Goal: Task Accomplishment & Management: Complete application form

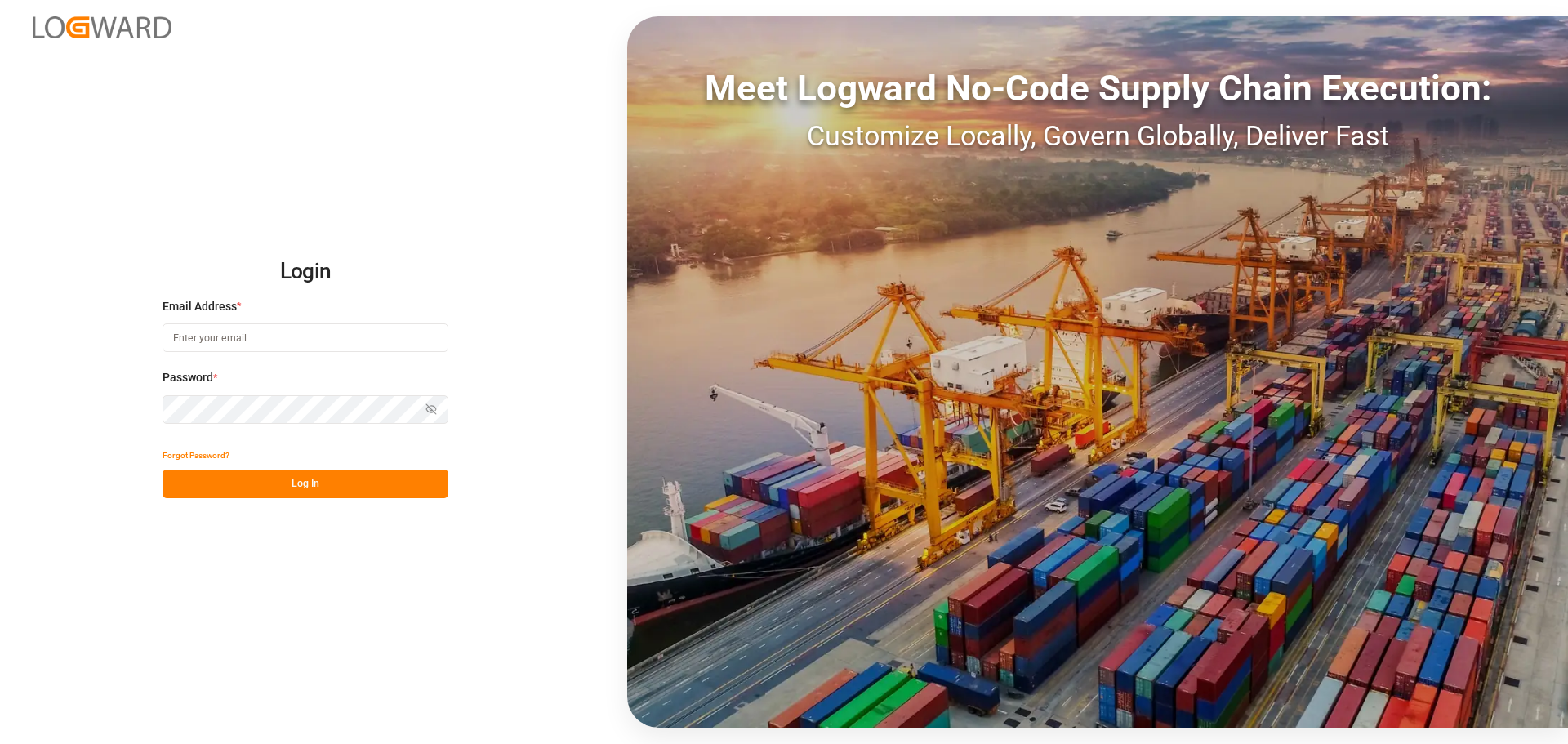
type input "[EMAIL_ADDRESS][DOMAIN_NAME]"
click at [302, 483] on button "Log In" at bounding box center [305, 483] width 286 height 28
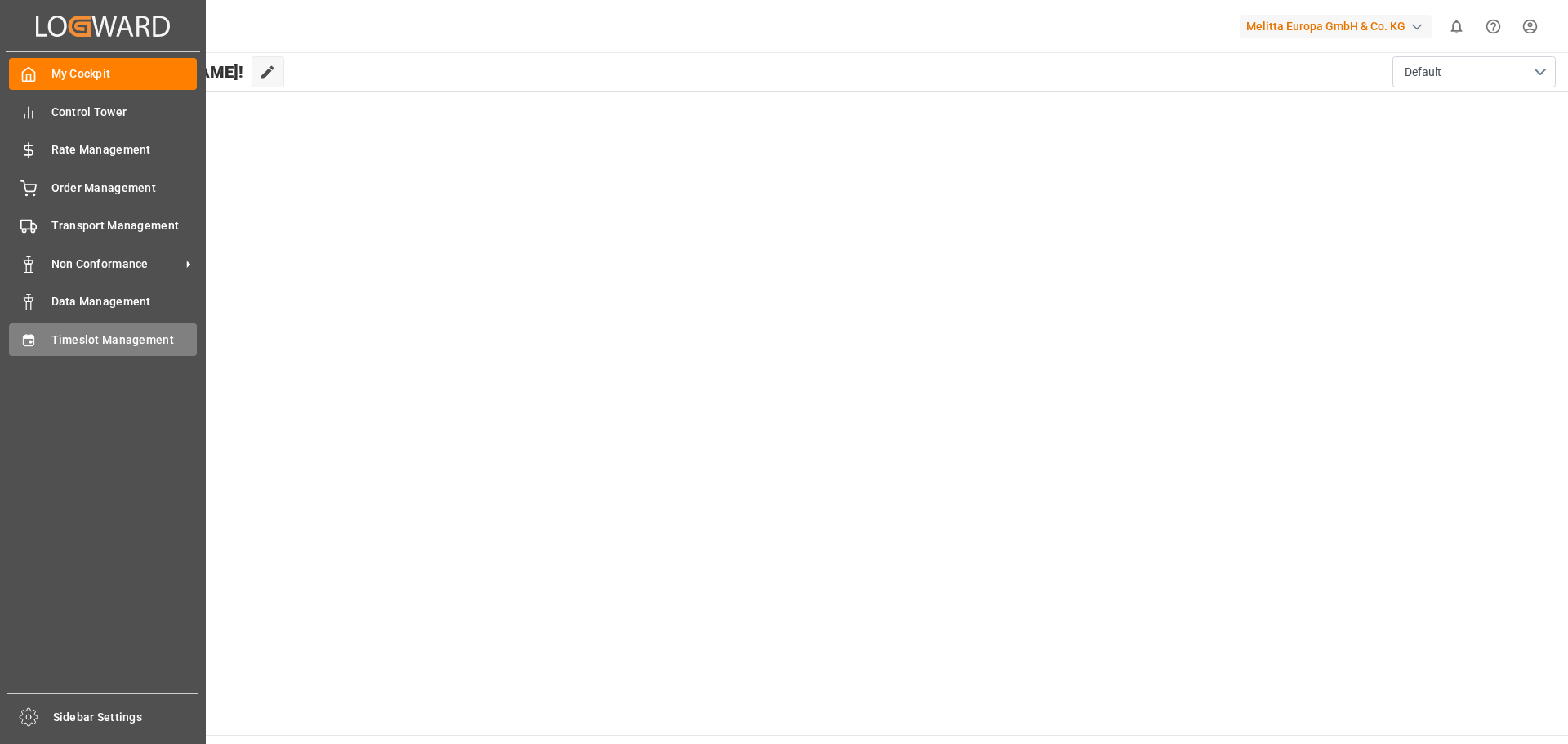
click at [29, 334] on icon at bounding box center [28, 340] width 17 height 17
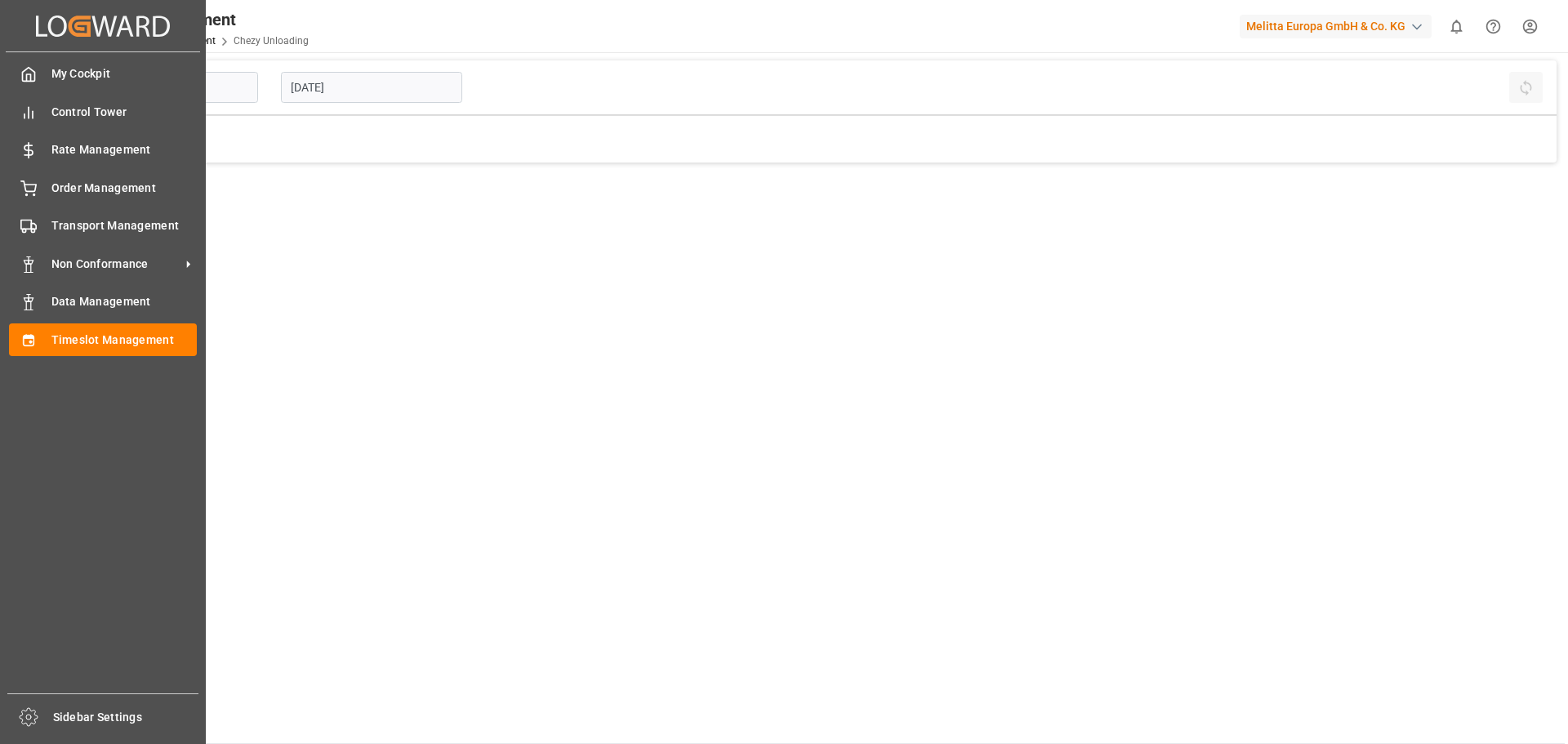
type input "Chezy Unloading"
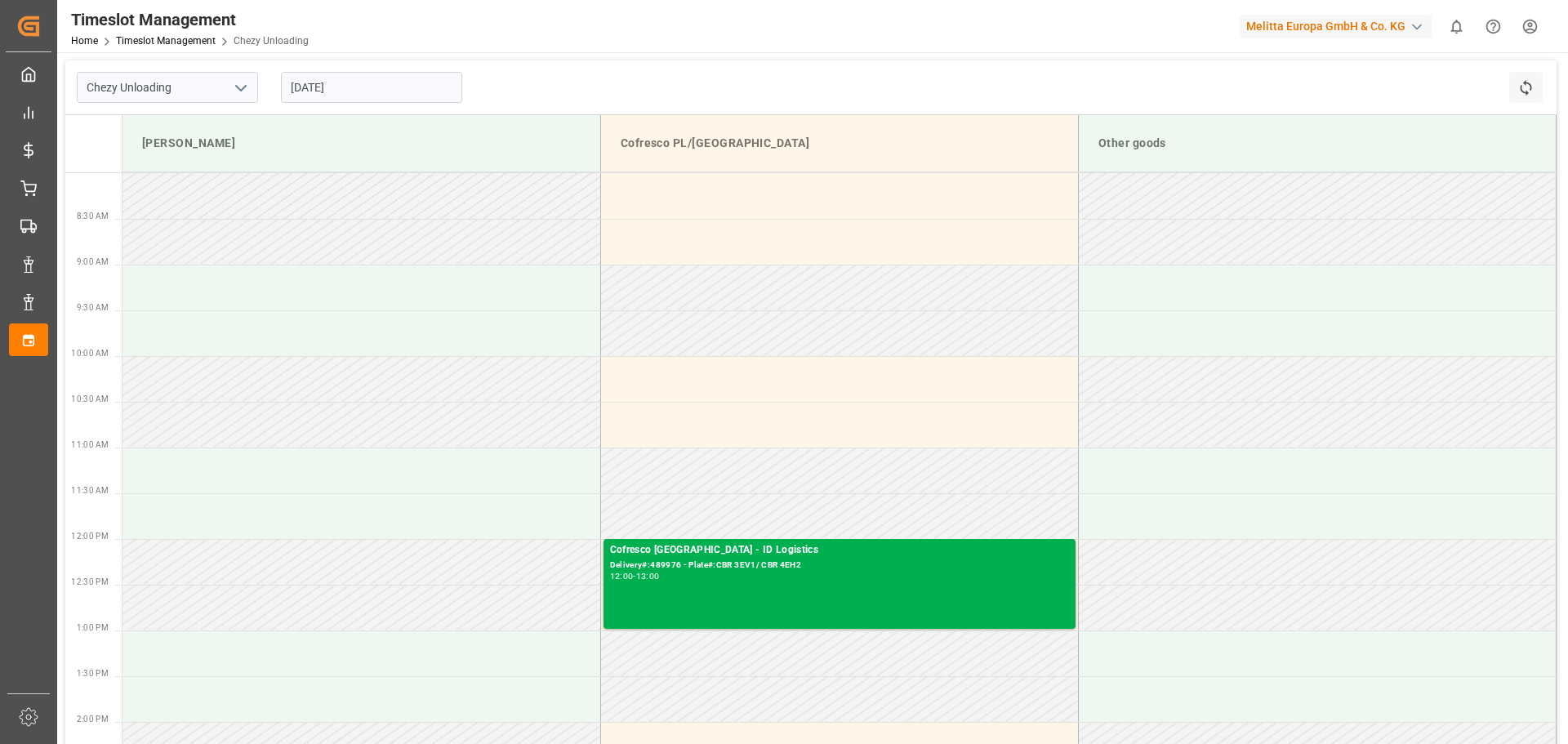
click at [335, 88] on input "[DATE]" at bounding box center [372, 88] width 182 height 31
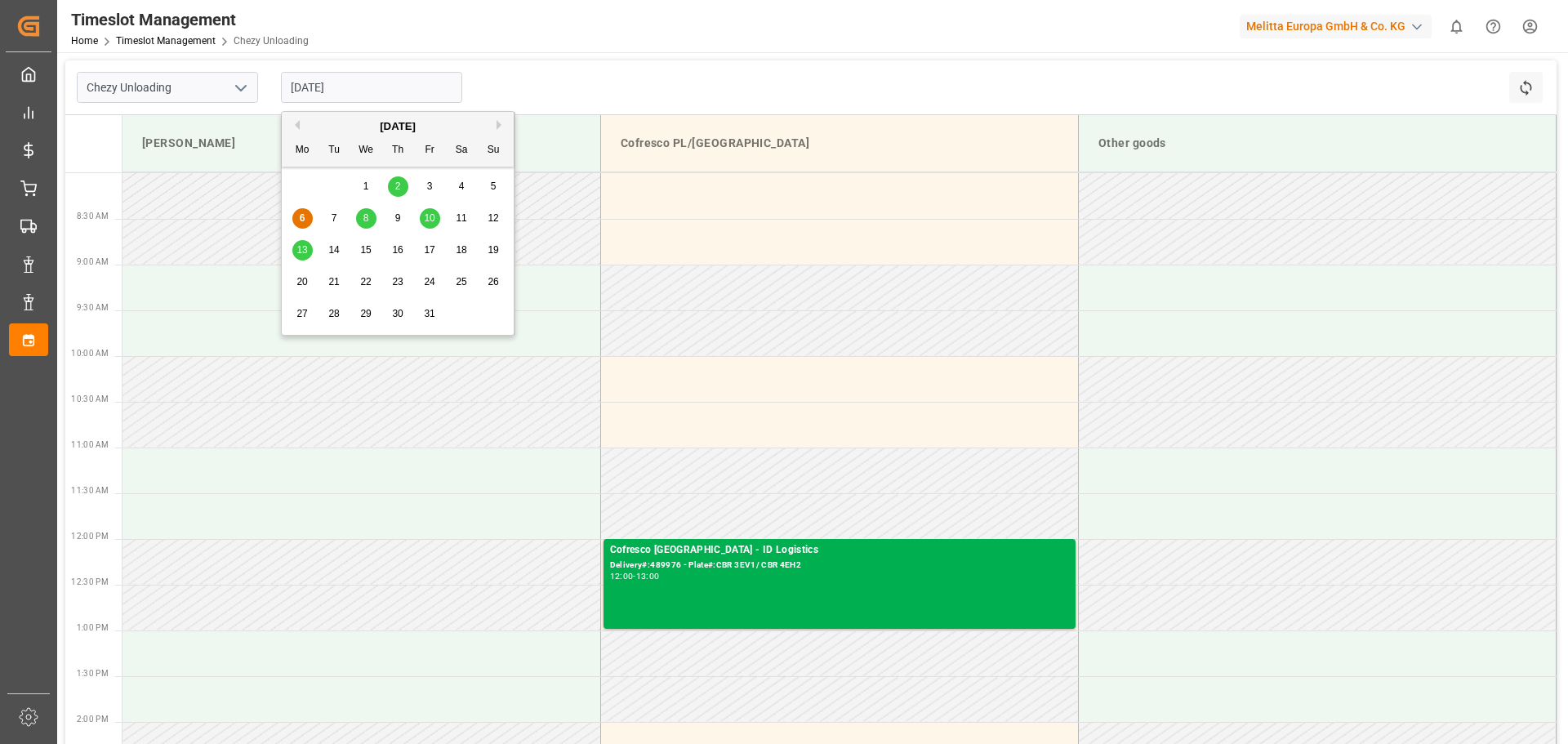
click at [393, 218] on div "9" at bounding box center [397, 219] width 21 height 20
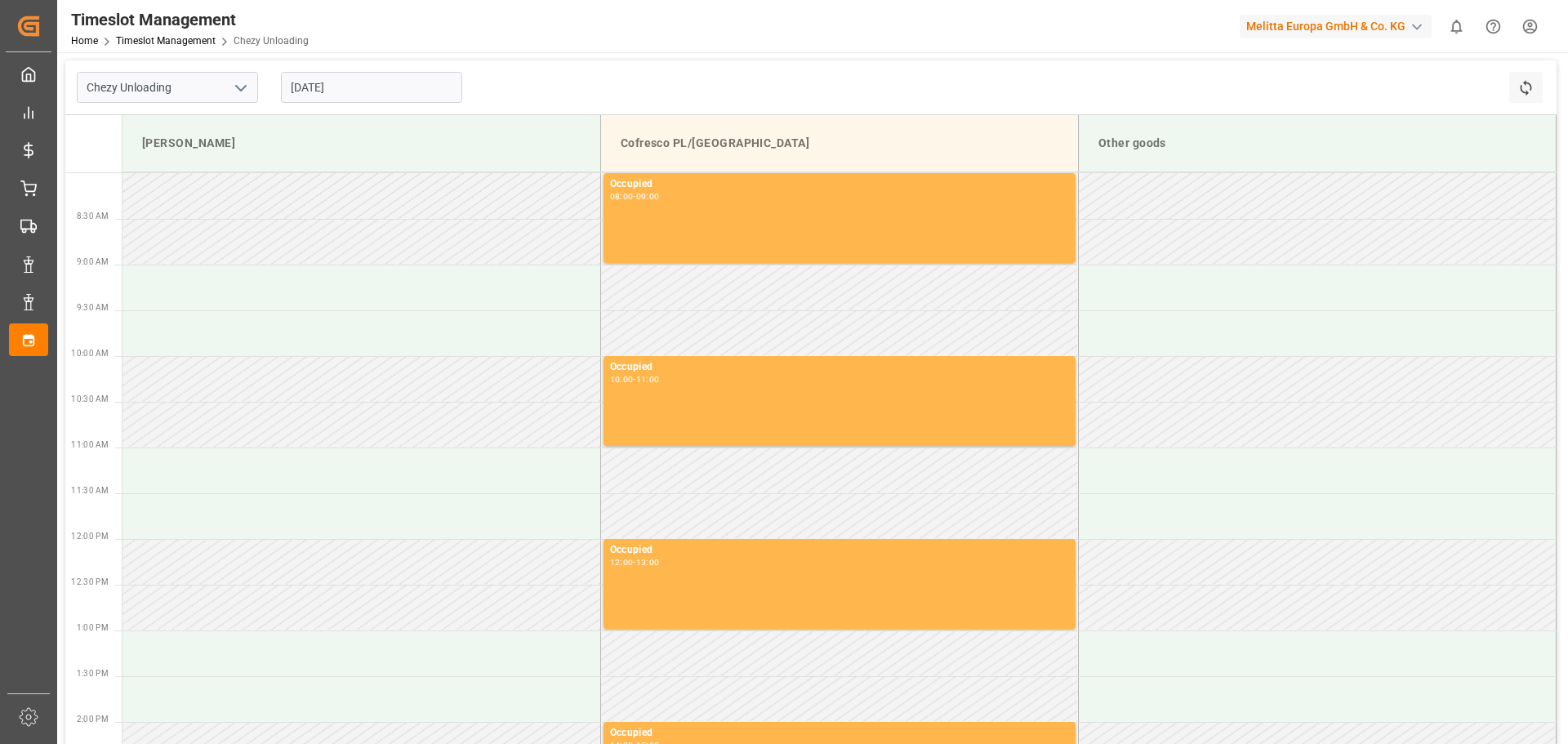
click at [362, 92] on input "[DATE]" at bounding box center [372, 88] width 182 height 31
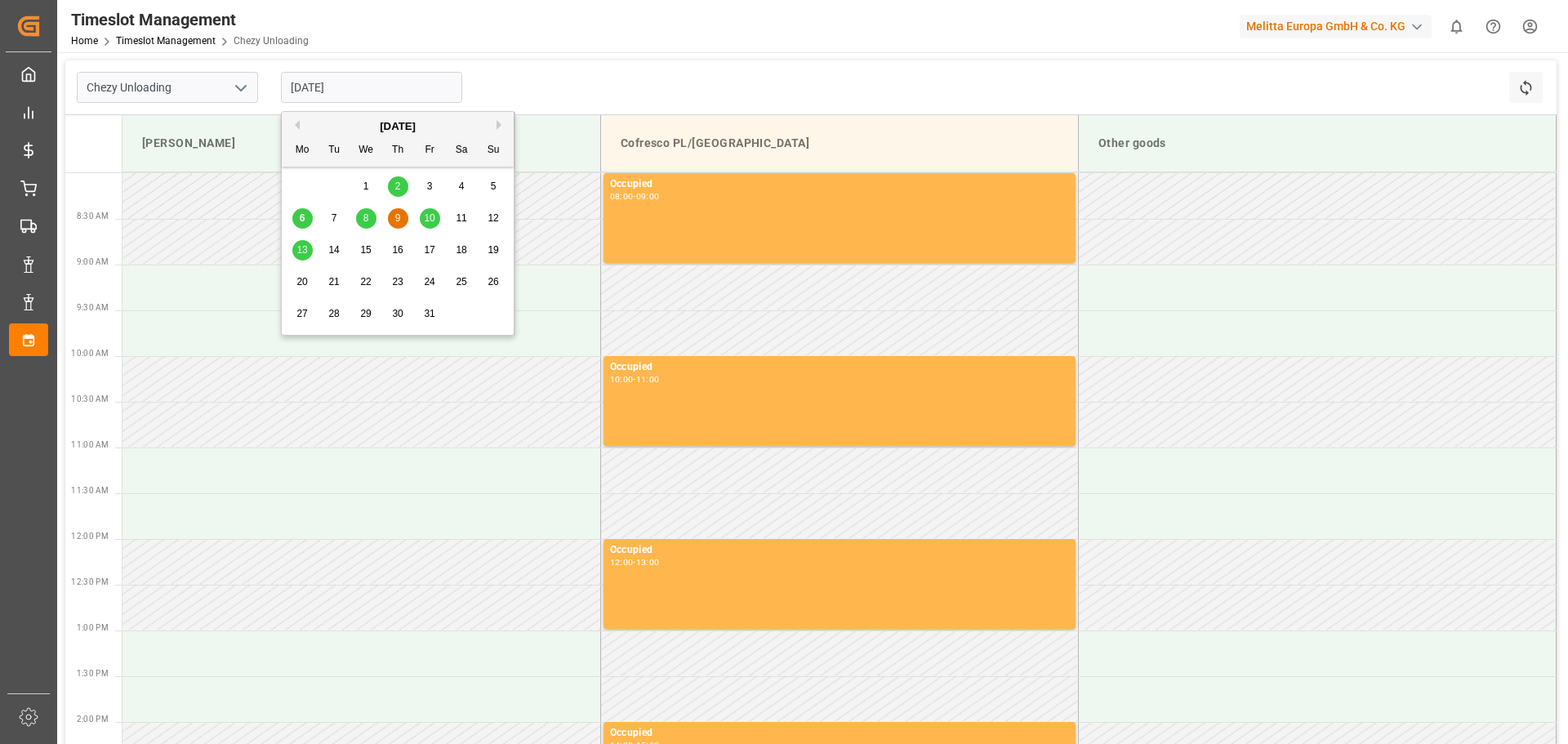
click at [432, 213] on span "10" at bounding box center [429, 218] width 11 height 12
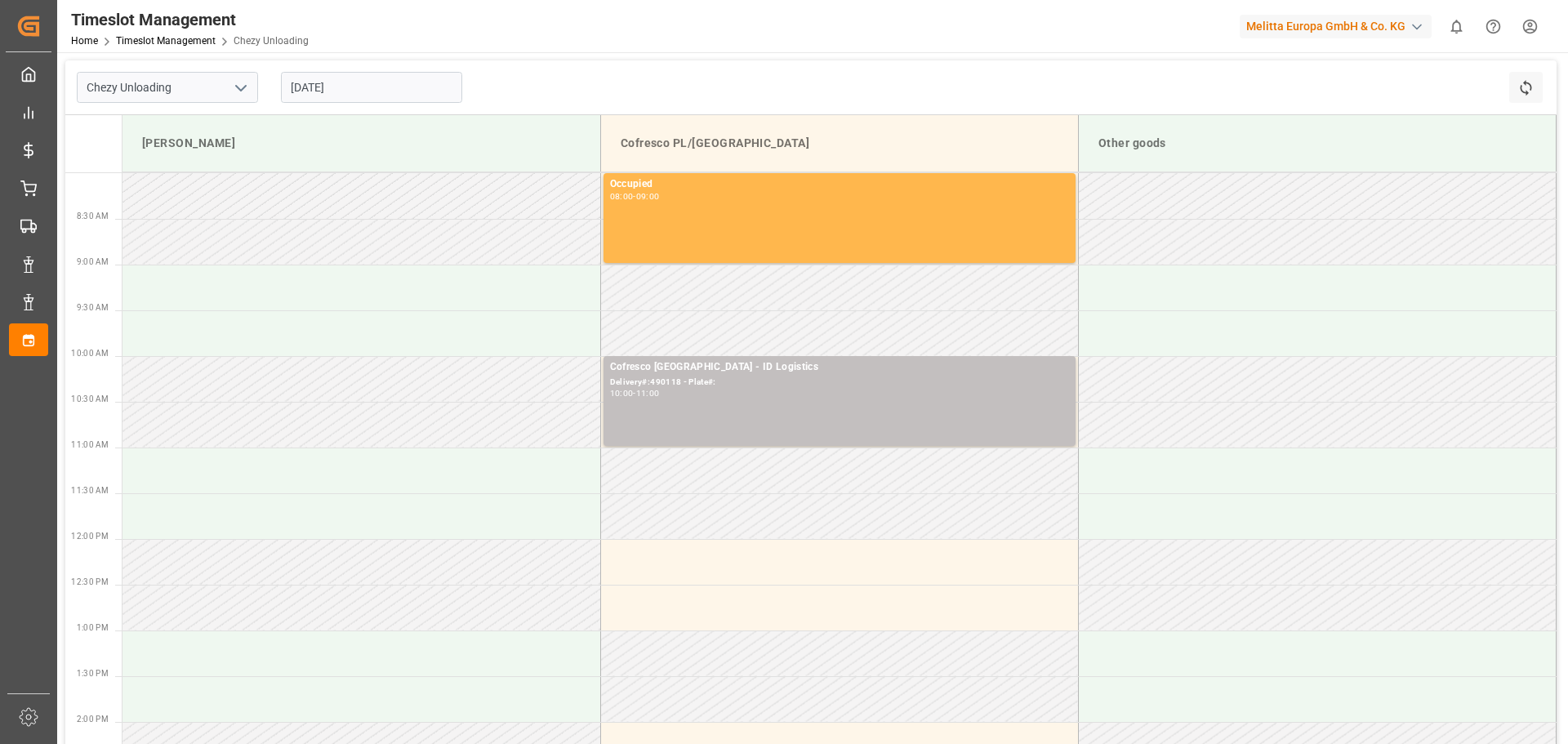
click at [357, 89] on input "[DATE]" at bounding box center [372, 88] width 182 height 31
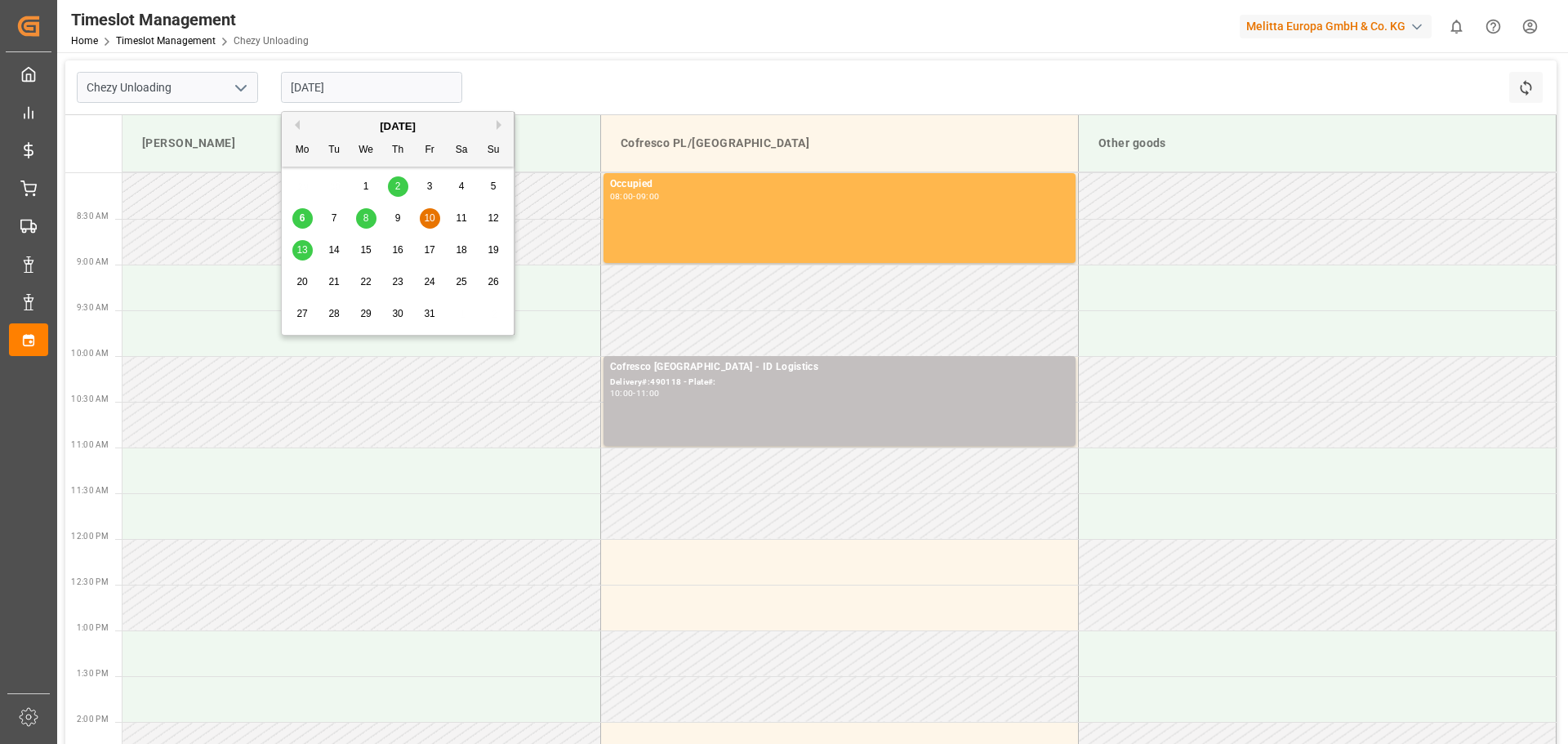
click at [301, 250] on span "13" at bounding box center [302, 250] width 11 height 12
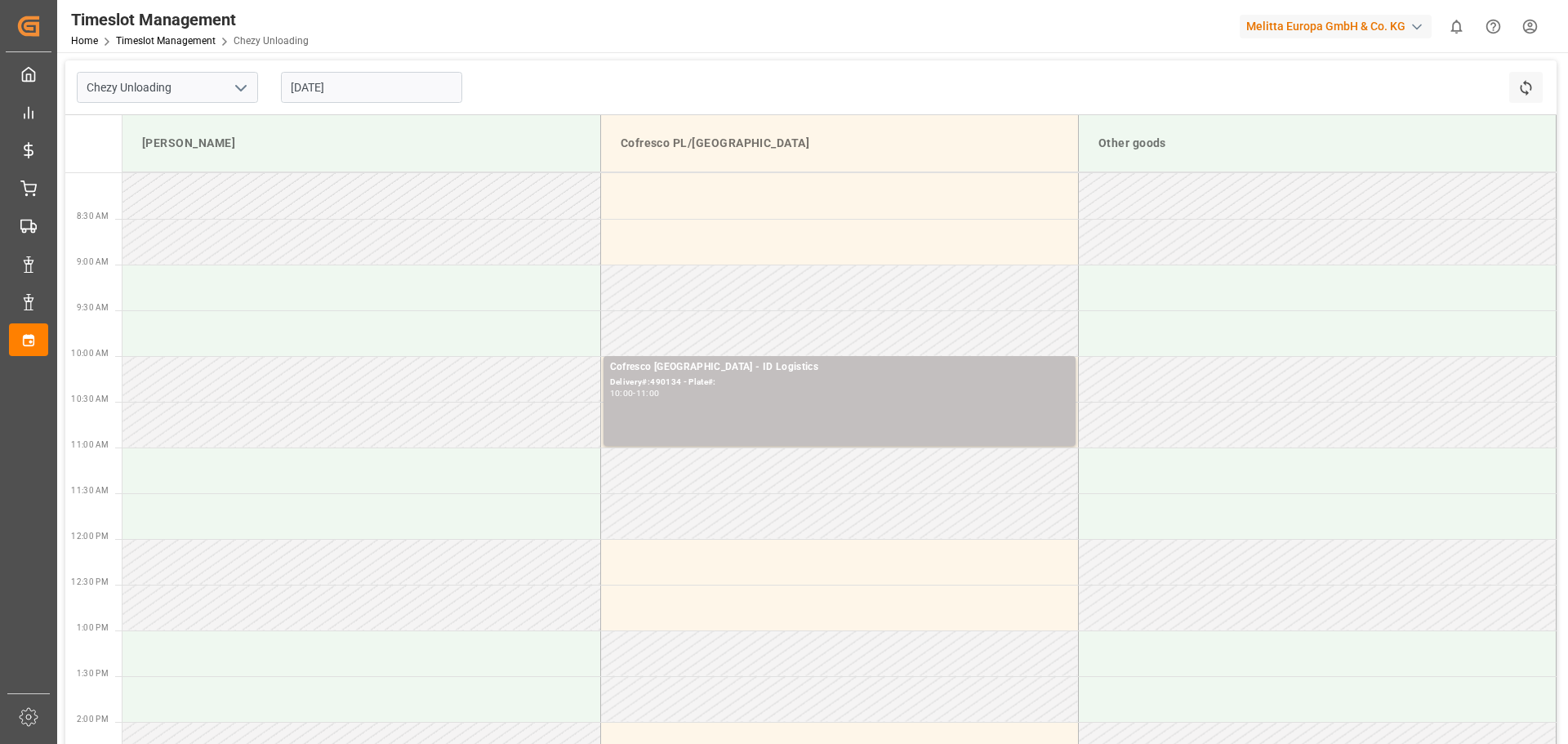
click at [320, 88] on input "[DATE]" at bounding box center [372, 88] width 182 height 31
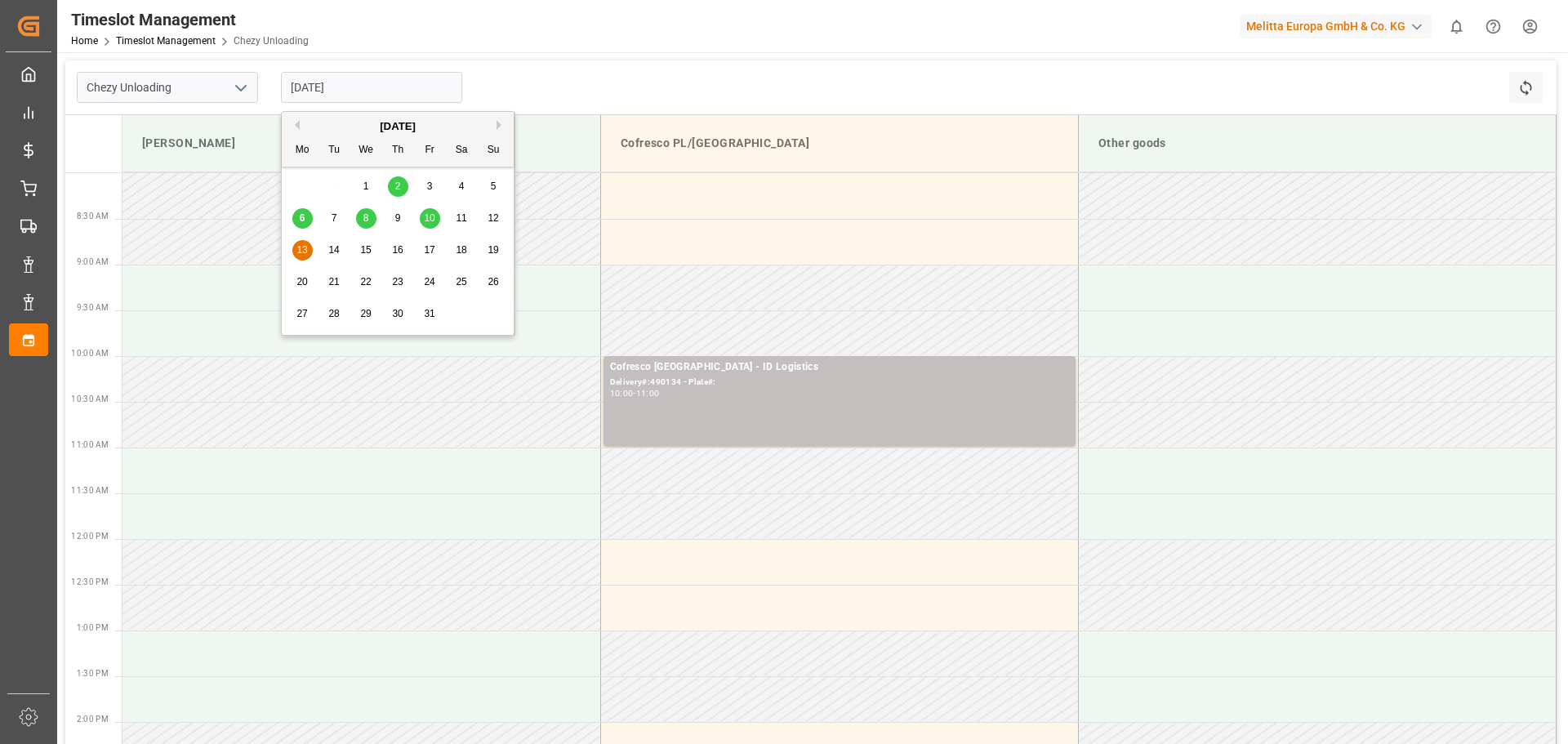
click at [393, 219] on div "9" at bounding box center [397, 219] width 21 height 20
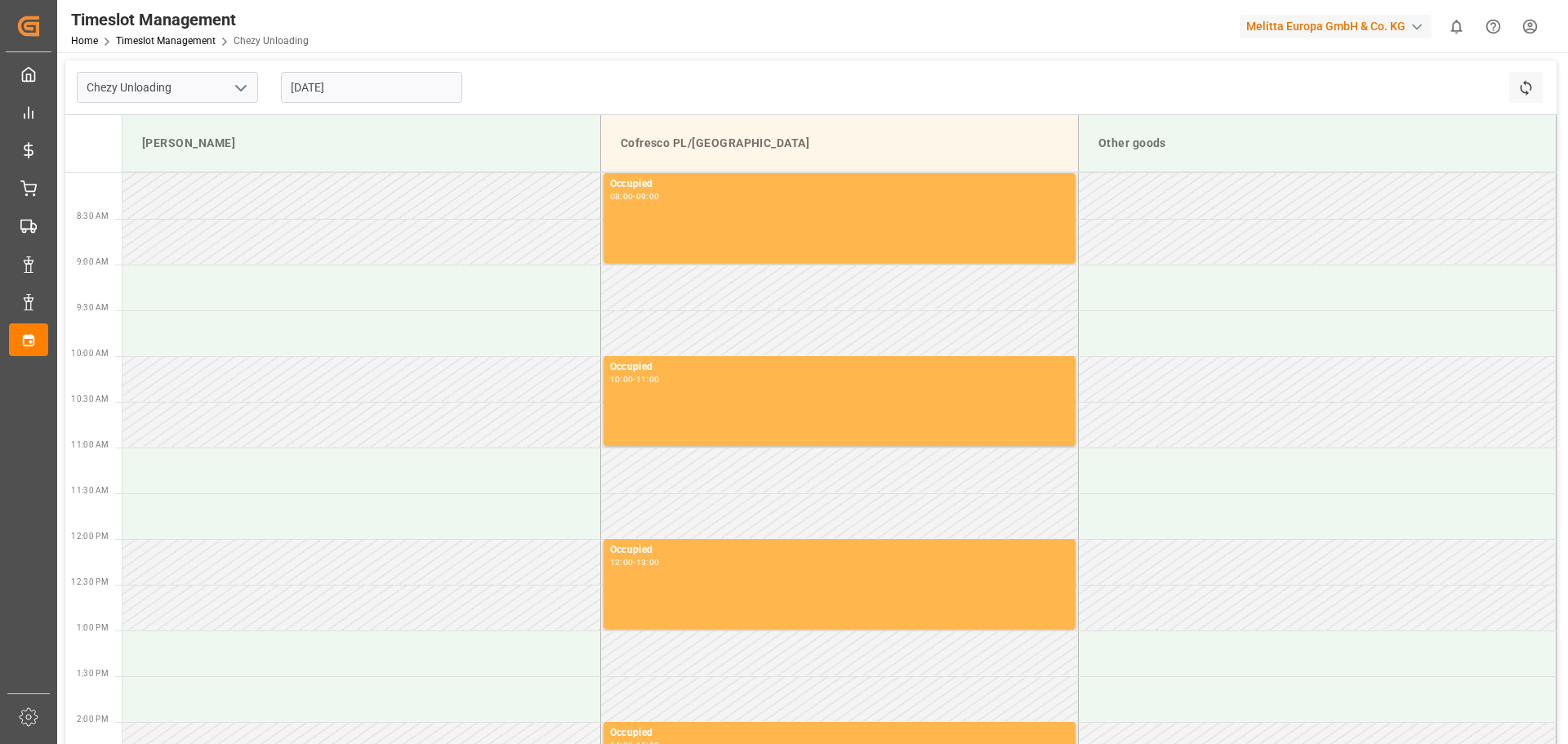
click at [343, 87] on input "[DATE]" at bounding box center [372, 88] width 182 height 31
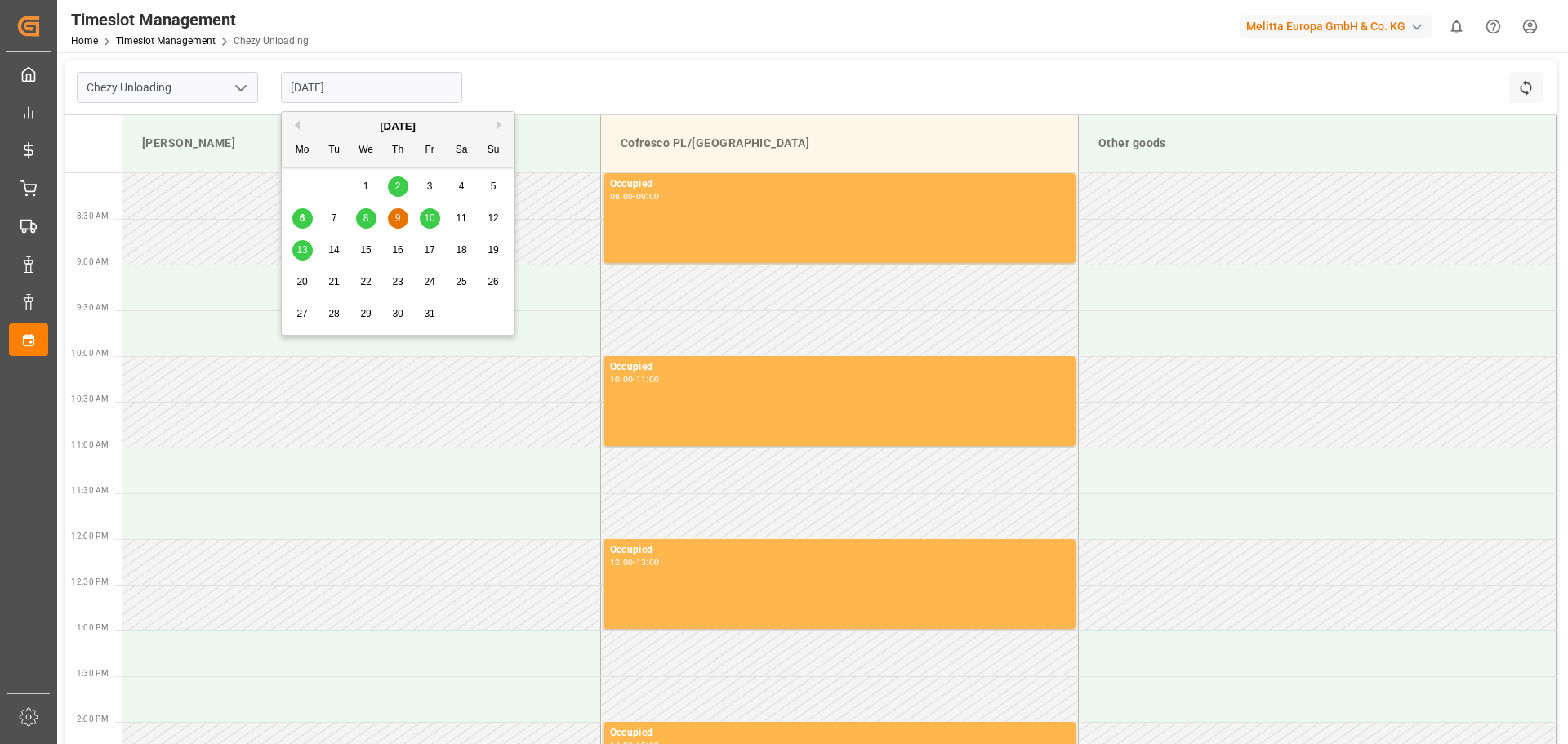
click at [431, 220] on span "10" at bounding box center [429, 218] width 11 height 12
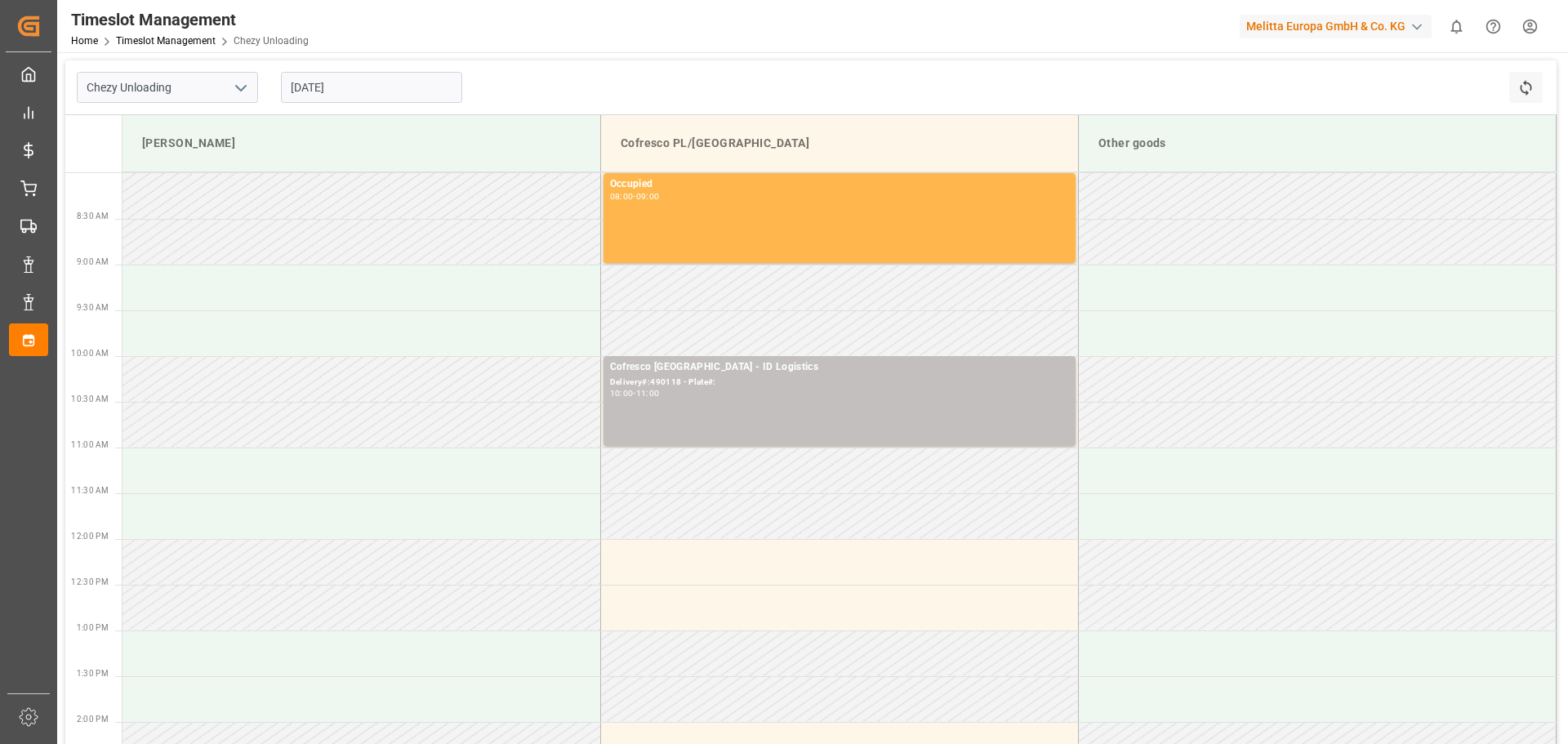
click at [304, 91] on input "[DATE]" at bounding box center [372, 88] width 182 height 31
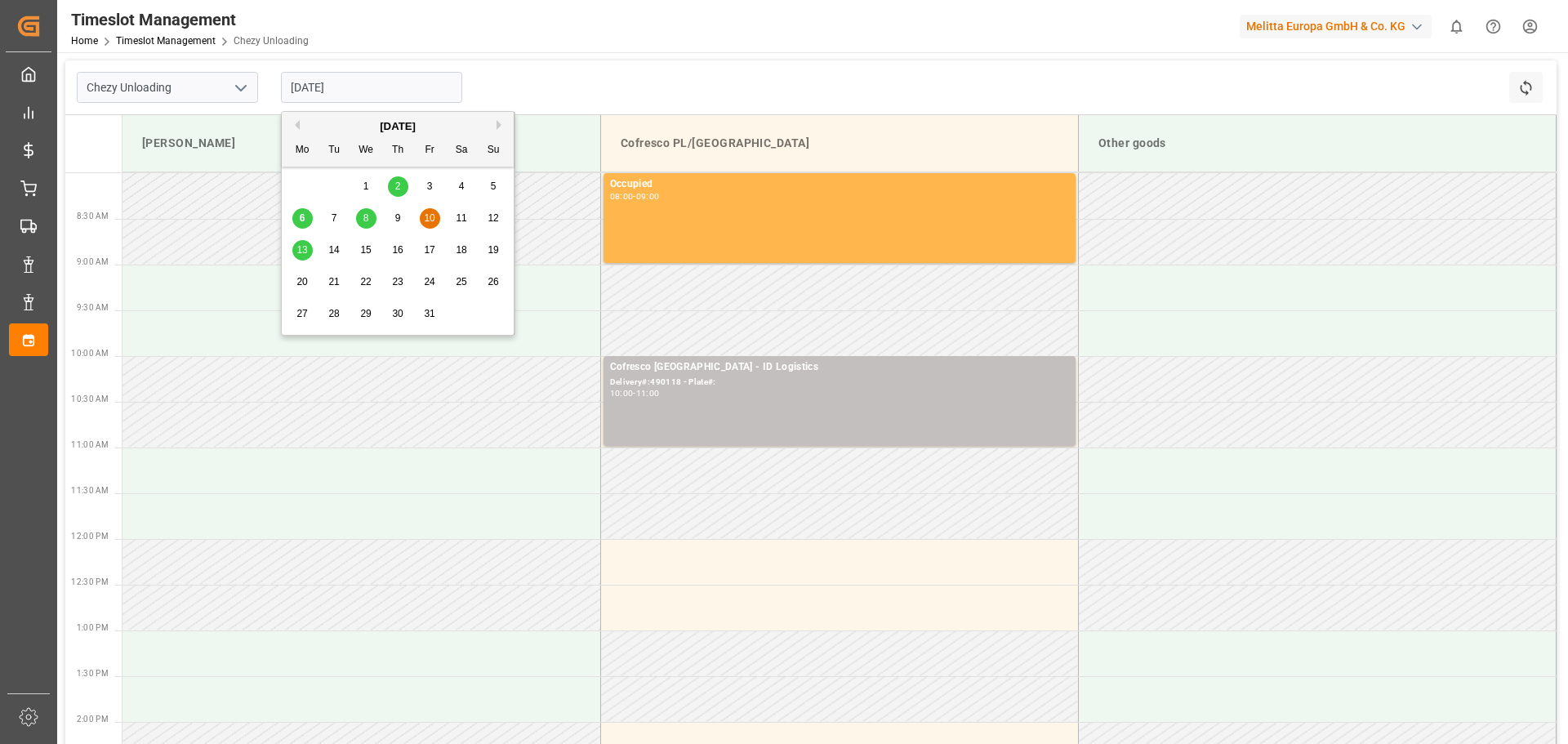
click at [374, 218] on div "8" at bounding box center [366, 219] width 21 height 20
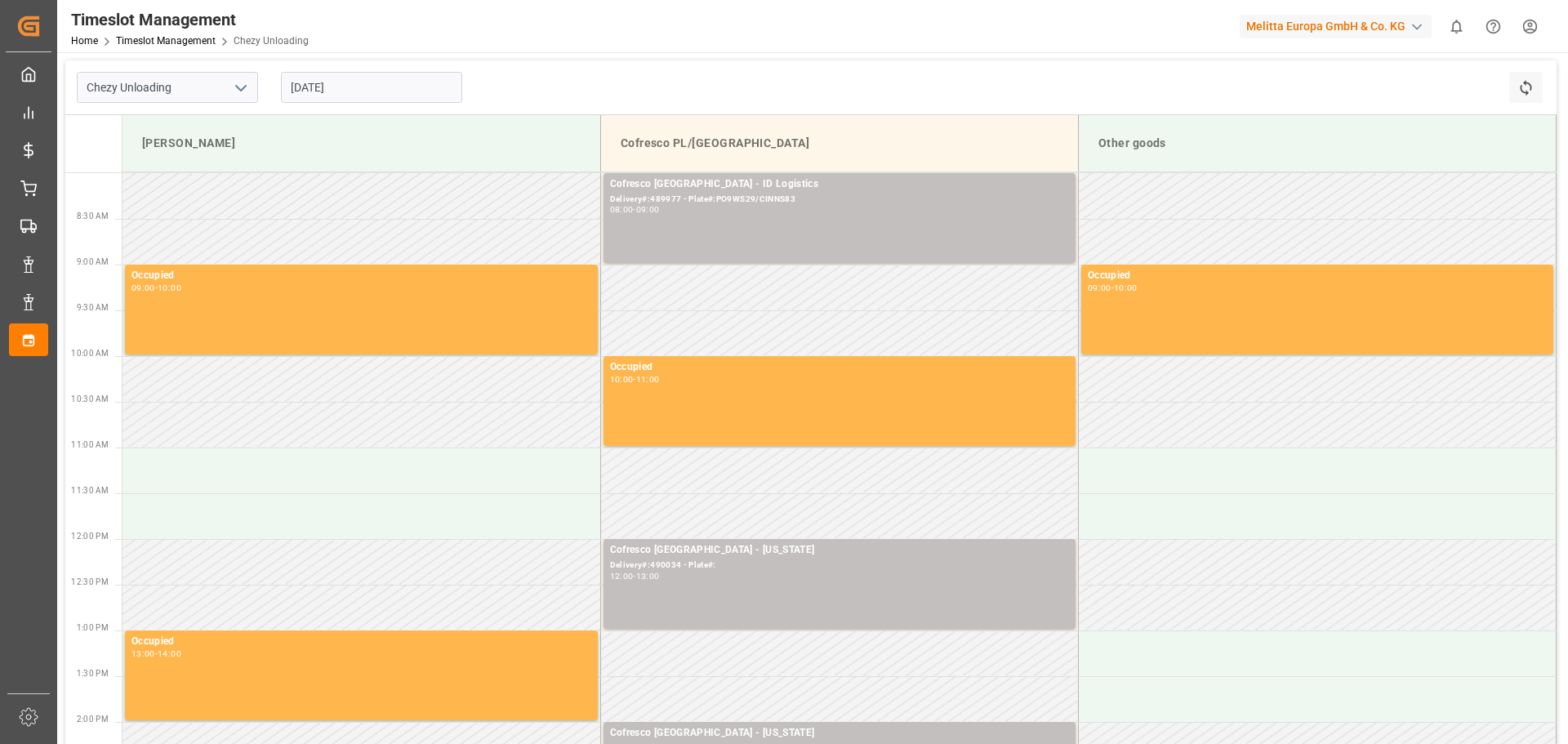
click at [312, 87] on input "[DATE]" at bounding box center [372, 88] width 182 height 31
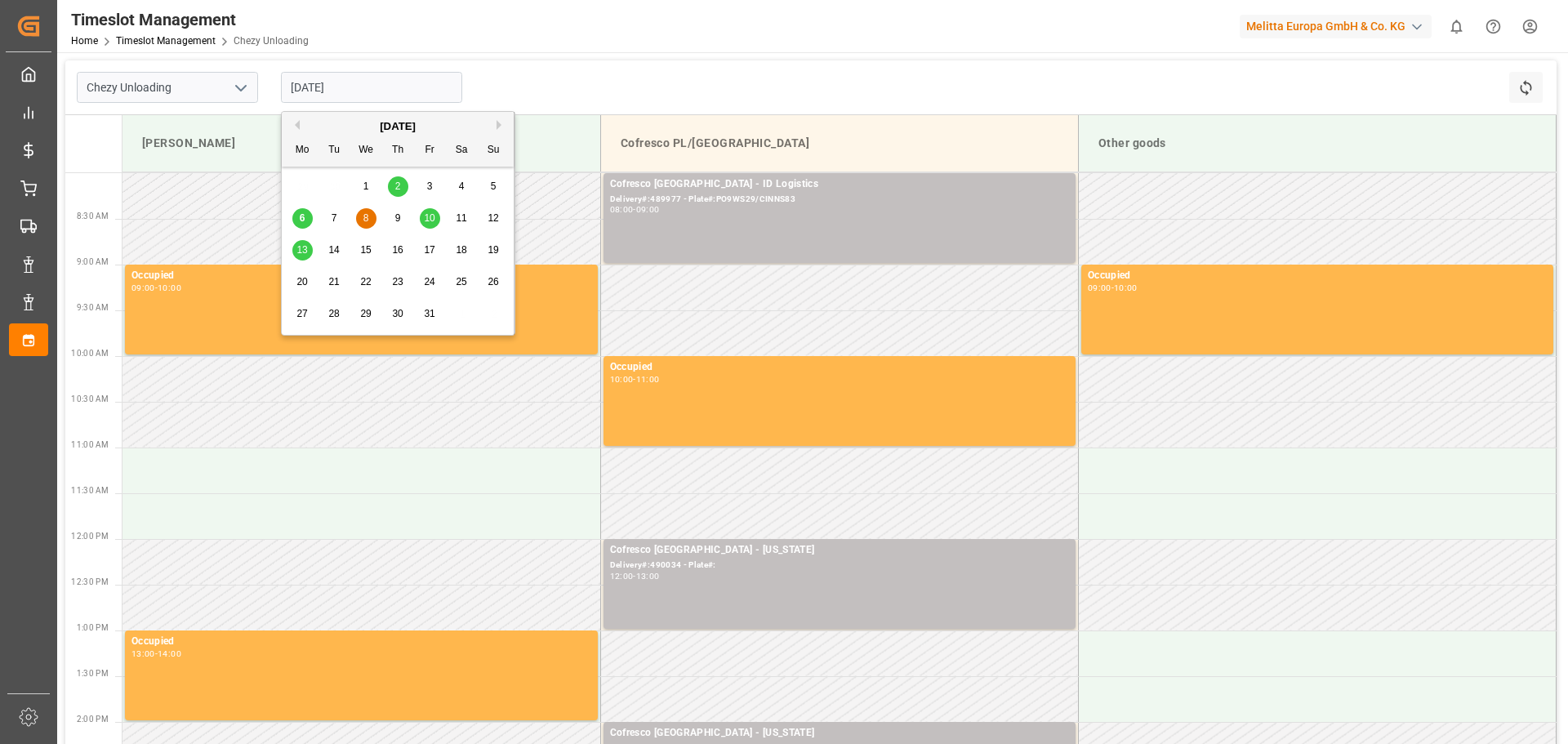
click at [433, 212] on div "10" at bounding box center [430, 219] width 21 height 20
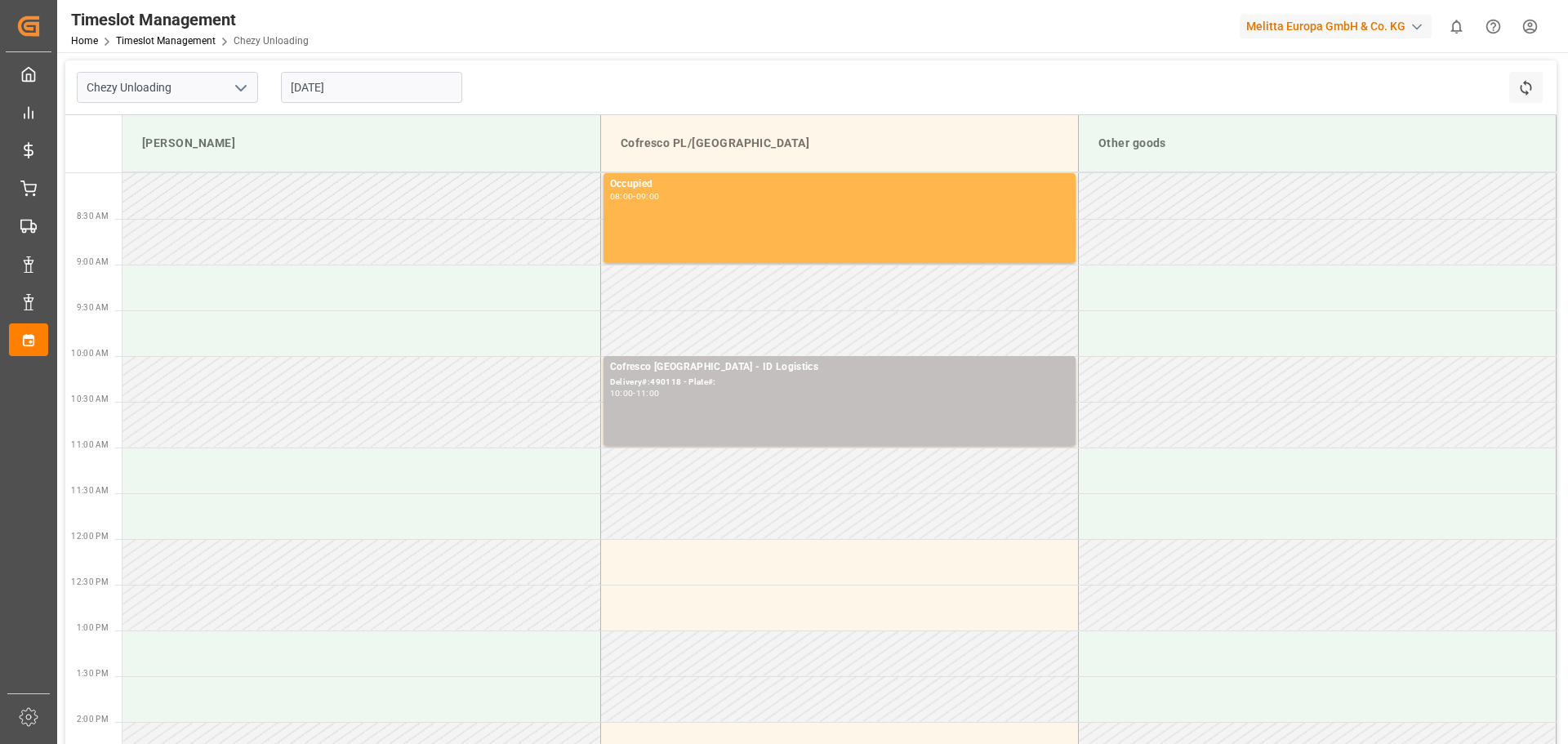
click at [362, 92] on input "[DATE]" at bounding box center [372, 88] width 182 height 31
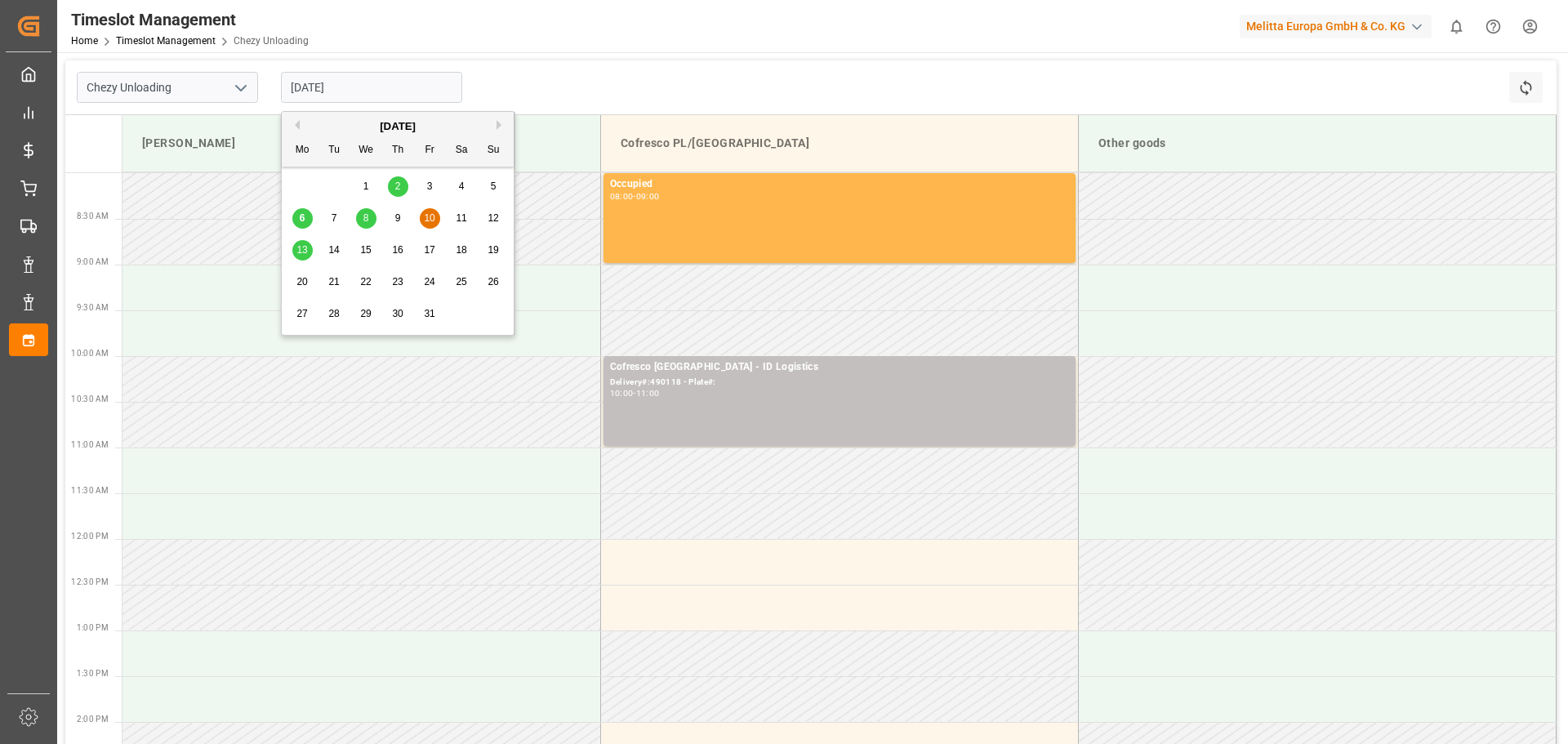
click at [305, 246] on span "13" at bounding box center [302, 250] width 11 height 12
type input "[DATE]"
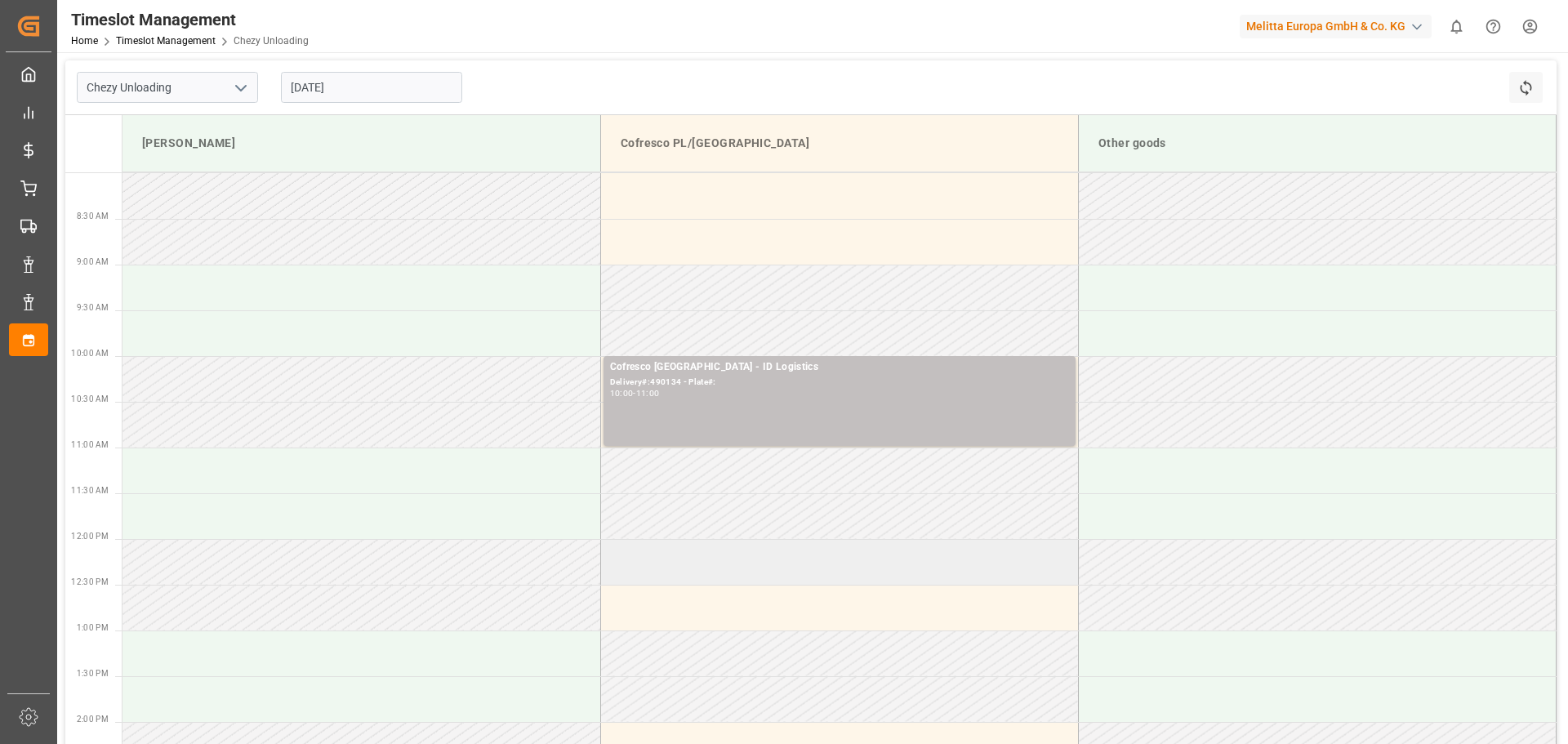
click at [681, 565] on td at bounding box center [839, 561] width 477 height 46
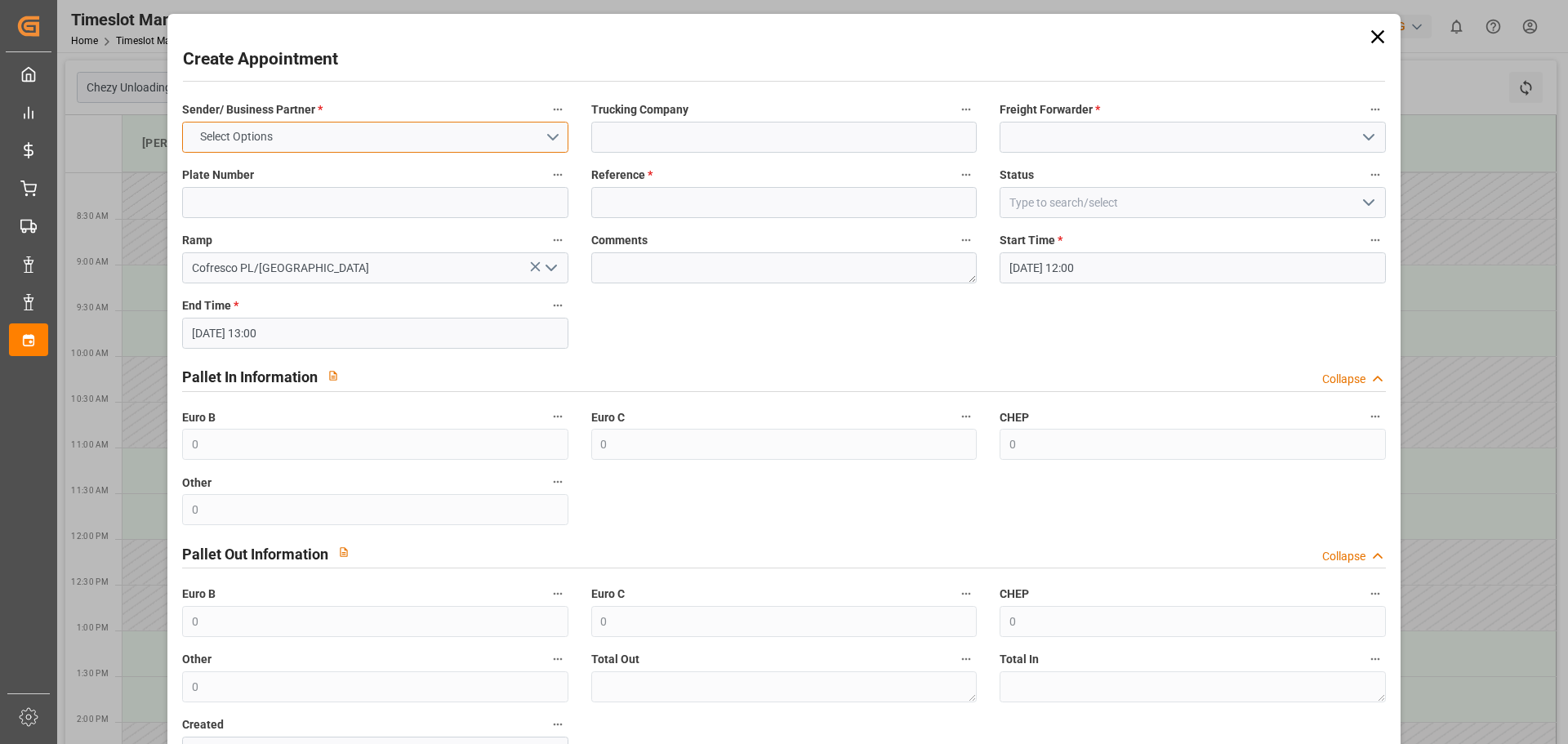
click at [292, 143] on button "Select Options" at bounding box center [375, 138] width 386 height 31
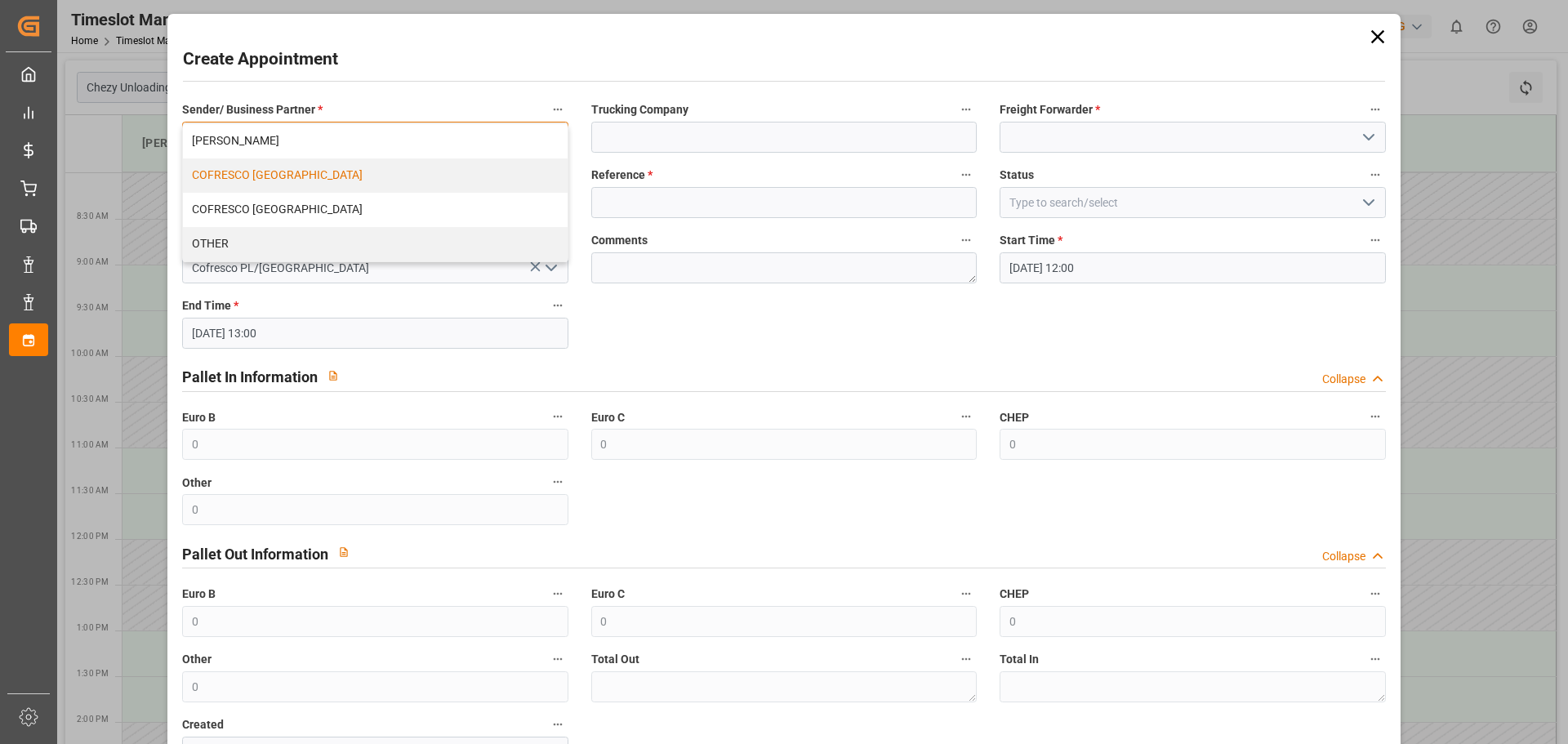
click at [291, 173] on div "COFRESCO [GEOGRAPHIC_DATA]" at bounding box center [374, 175] width 384 height 34
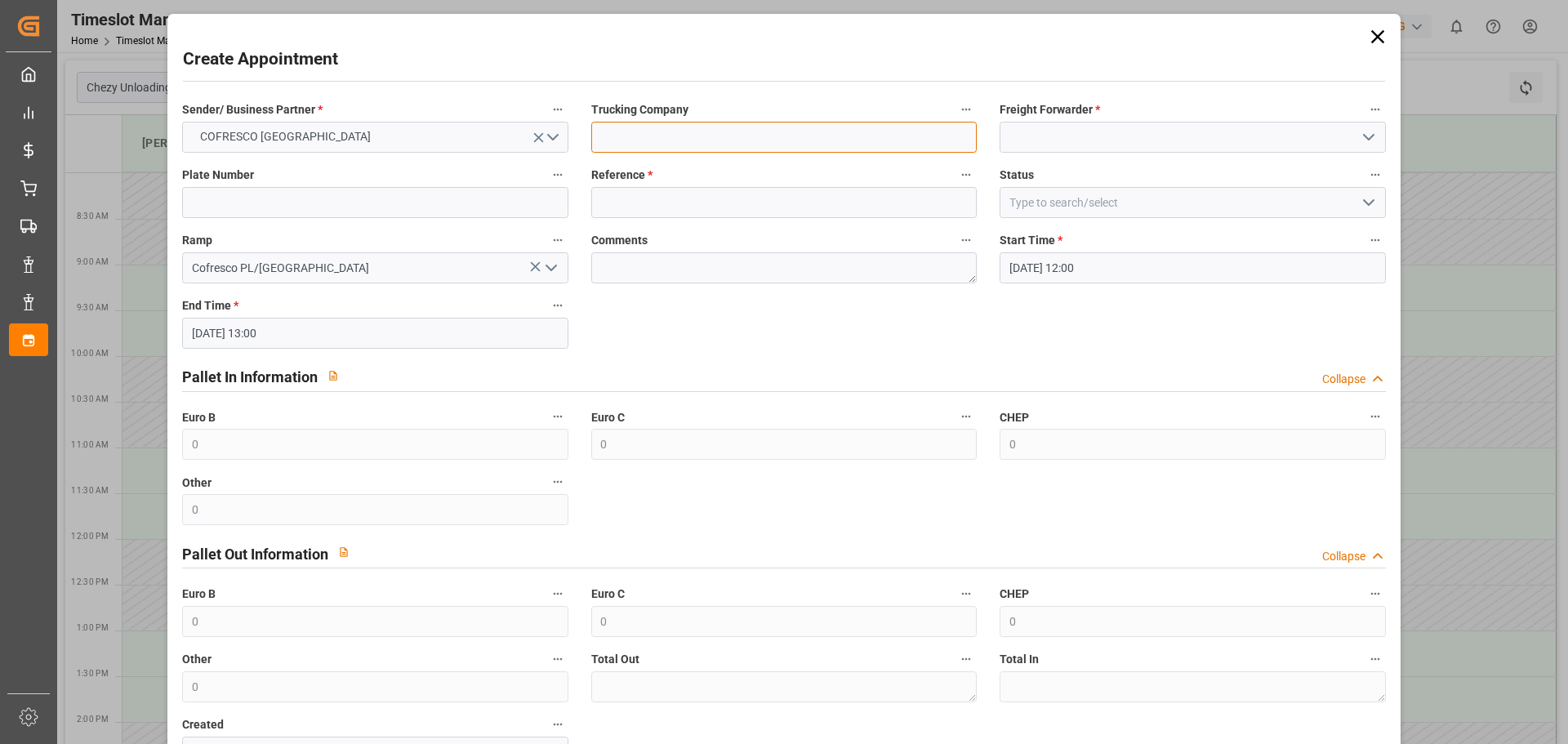
click at [684, 143] on input at bounding box center [784, 138] width 386 height 31
type input "ID Logistics"
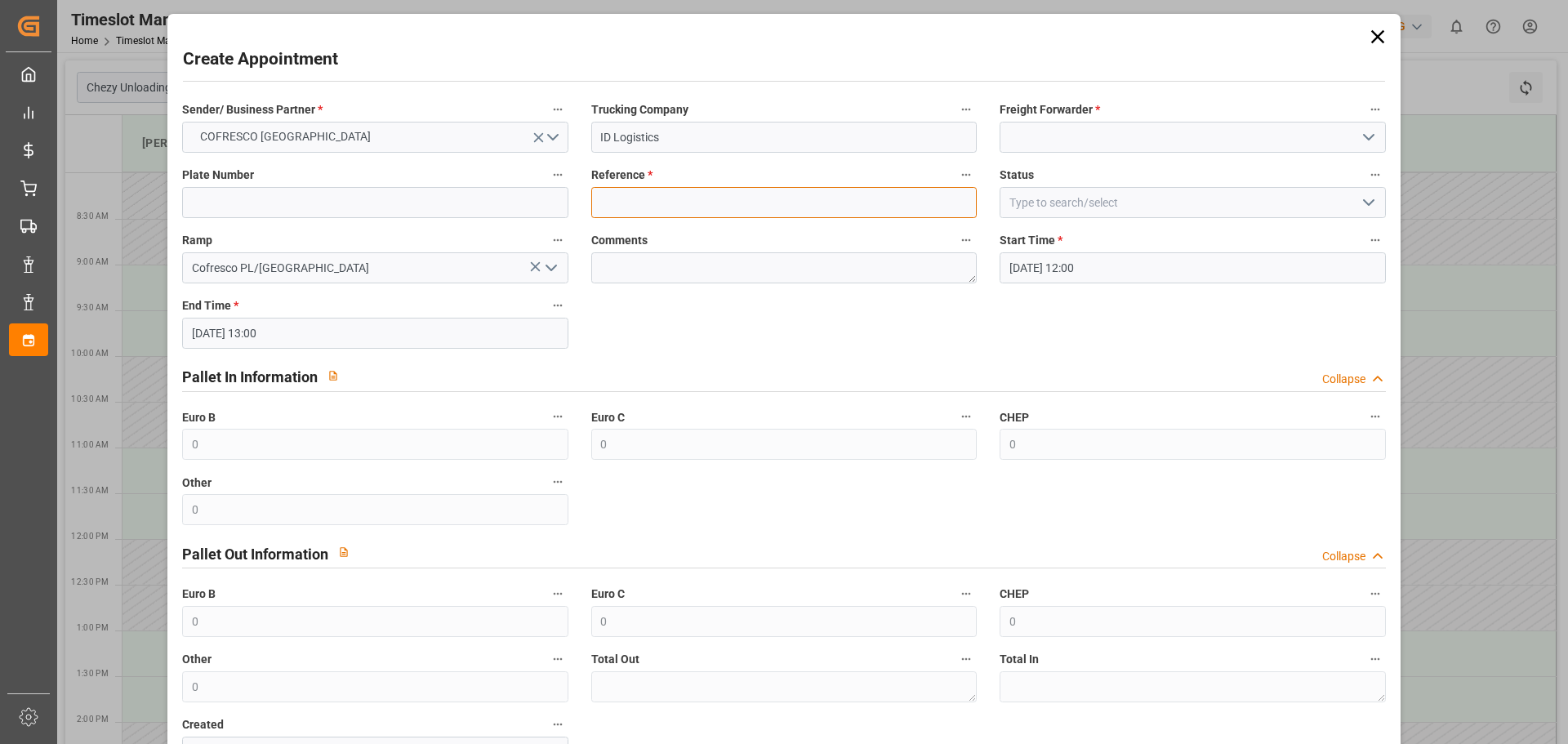
click at [662, 202] on input at bounding box center [784, 203] width 386 height 31
click at [807, 169] on label "Reference *" at bounding box center [784, 175] width 386 height 22
click at [956, 169] on button "Reference *" at bounding box center [967, 175] width 21 height 21
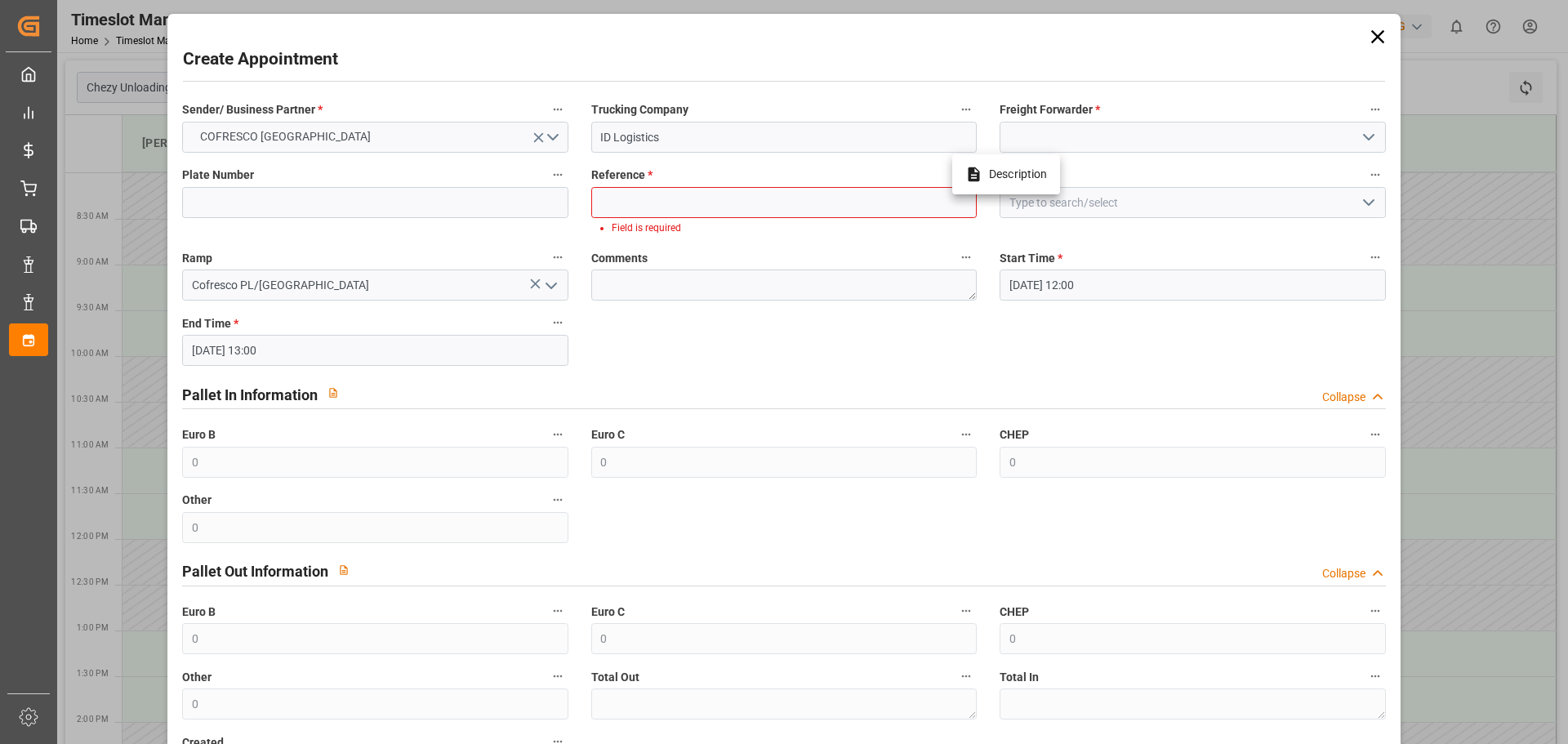
click at [1081, 135] on div at bounding box center [784, 372] width 1568 height 744
click at [1081, 137] on input at bounding box center [1192, 138] width 386 height 31
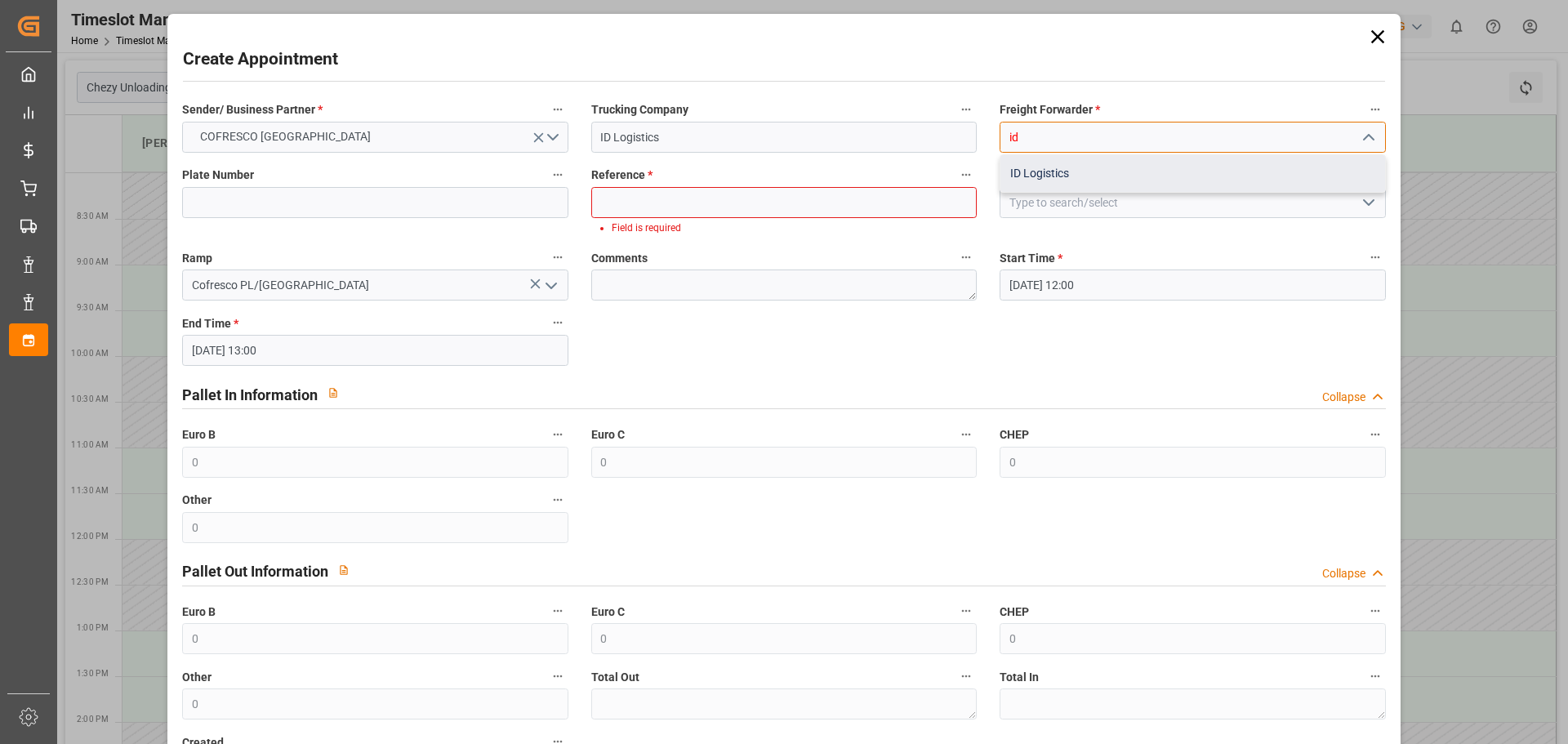
click at [1067, 162] on div "ID Logistics" at bounding box center [1192, 174] width 384 height 37
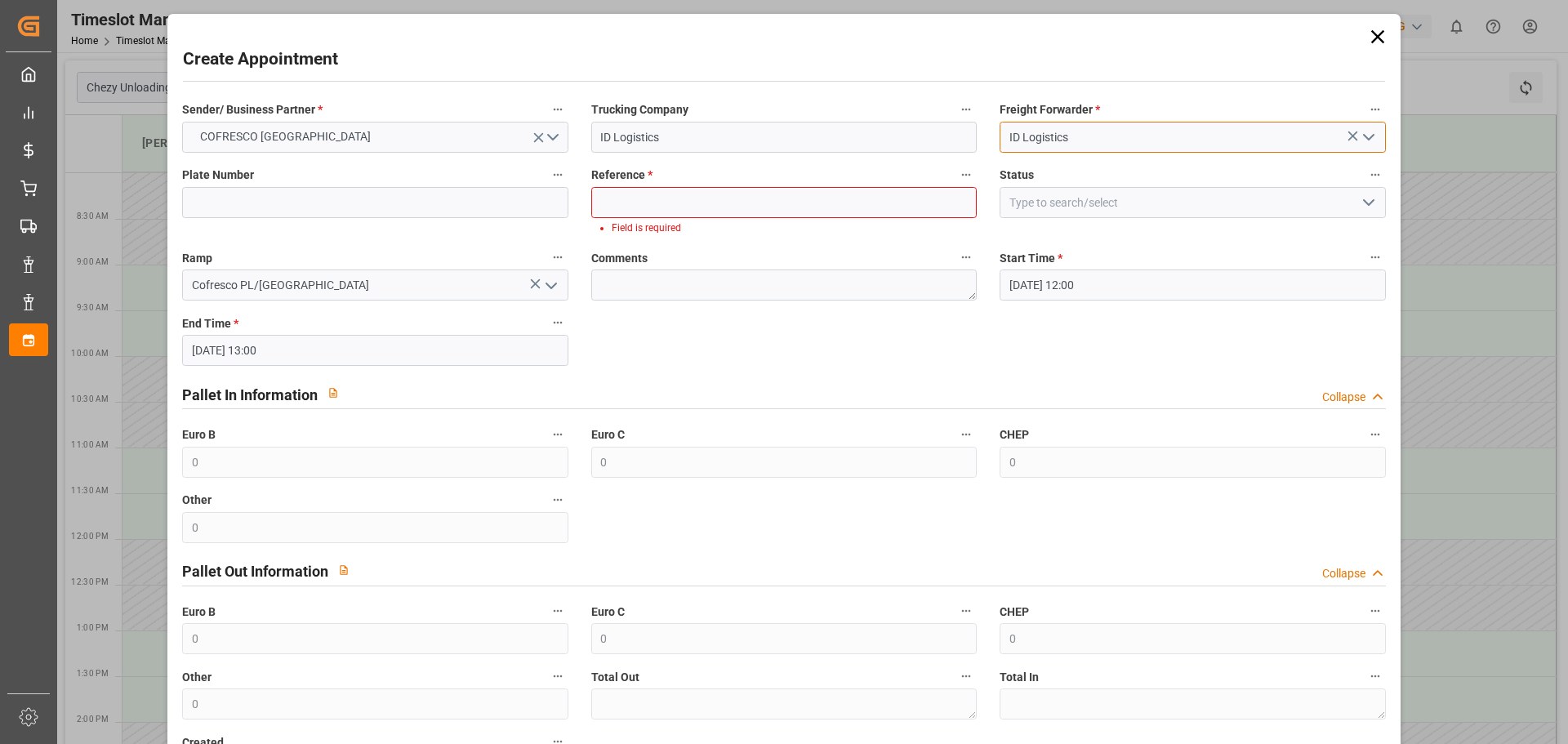
type input "ID Logistics"
paste input "490141"
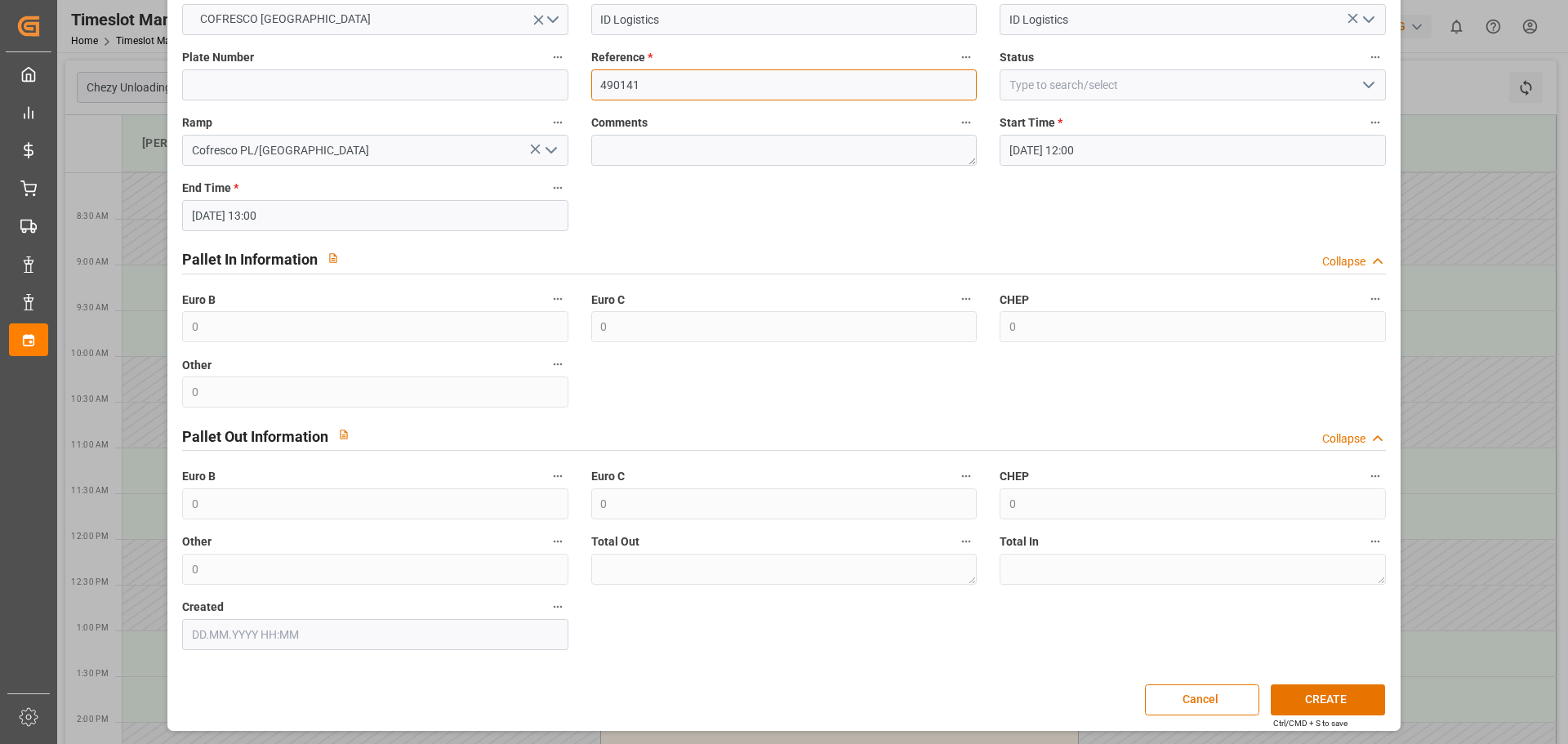
scroll to position [118, 0]
type input "490141"
click at [1325, 703] on button "CREATE" at bounding box center [1327, 699] width 114 height 31
